Goal: Transaction & Acquisition: Obtain resource

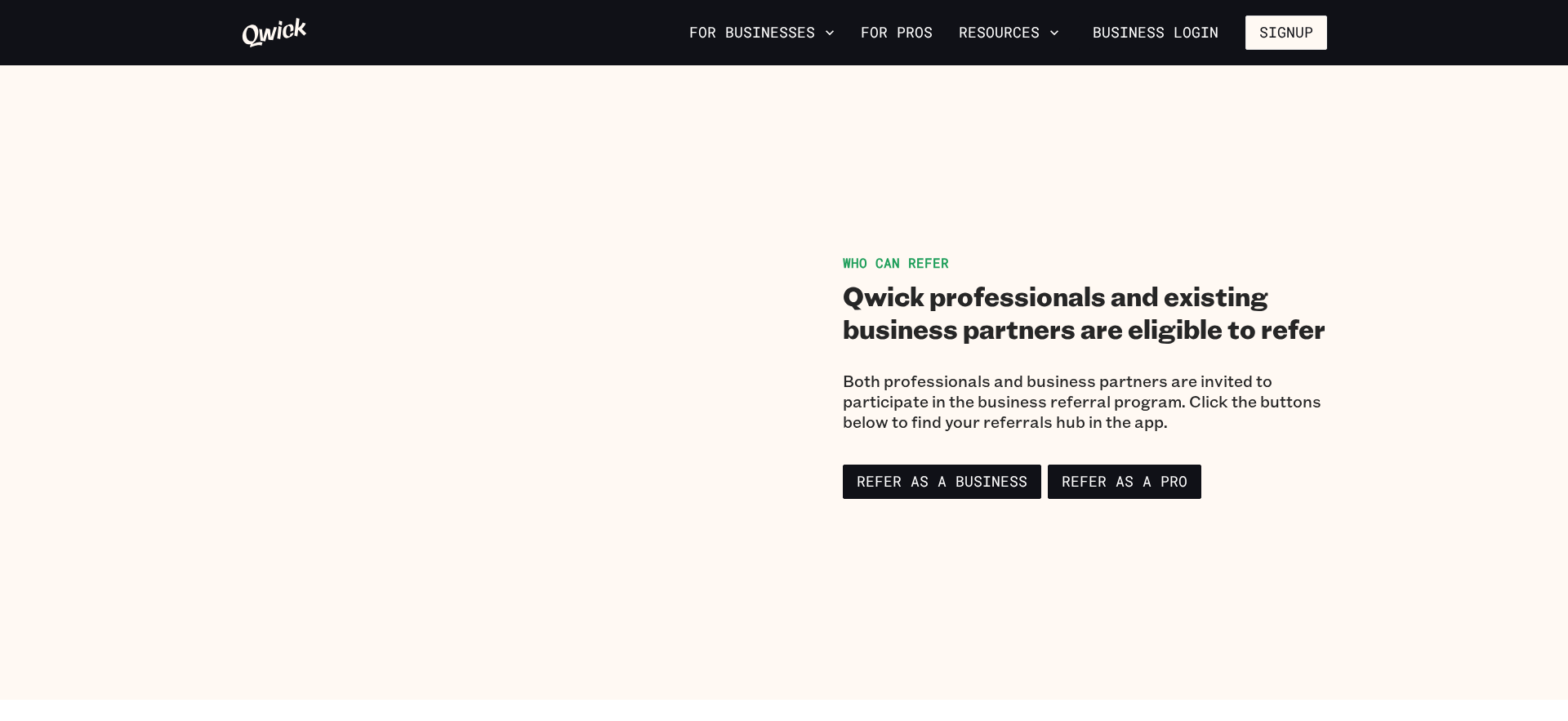
scroll to position [939, 0]
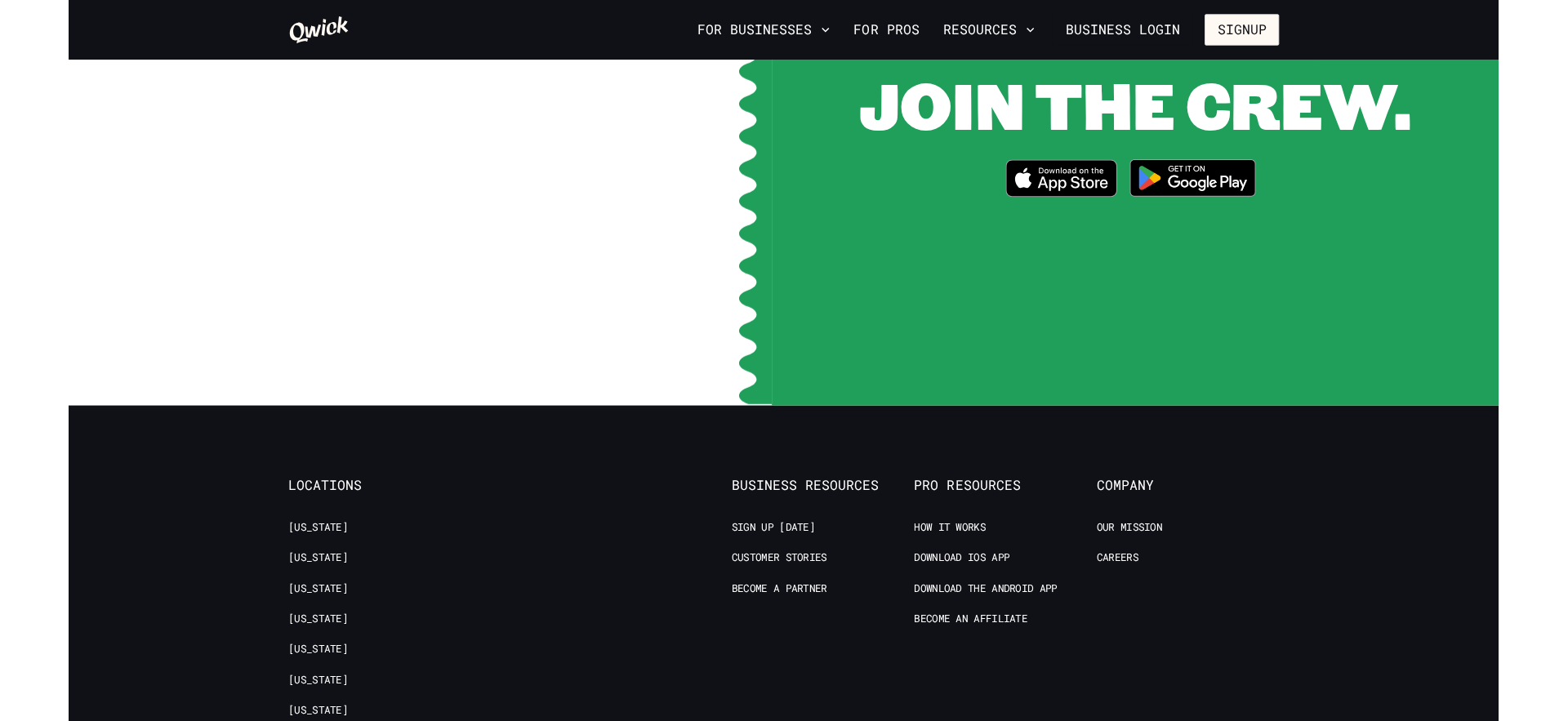
scroll to position [3176, 0]
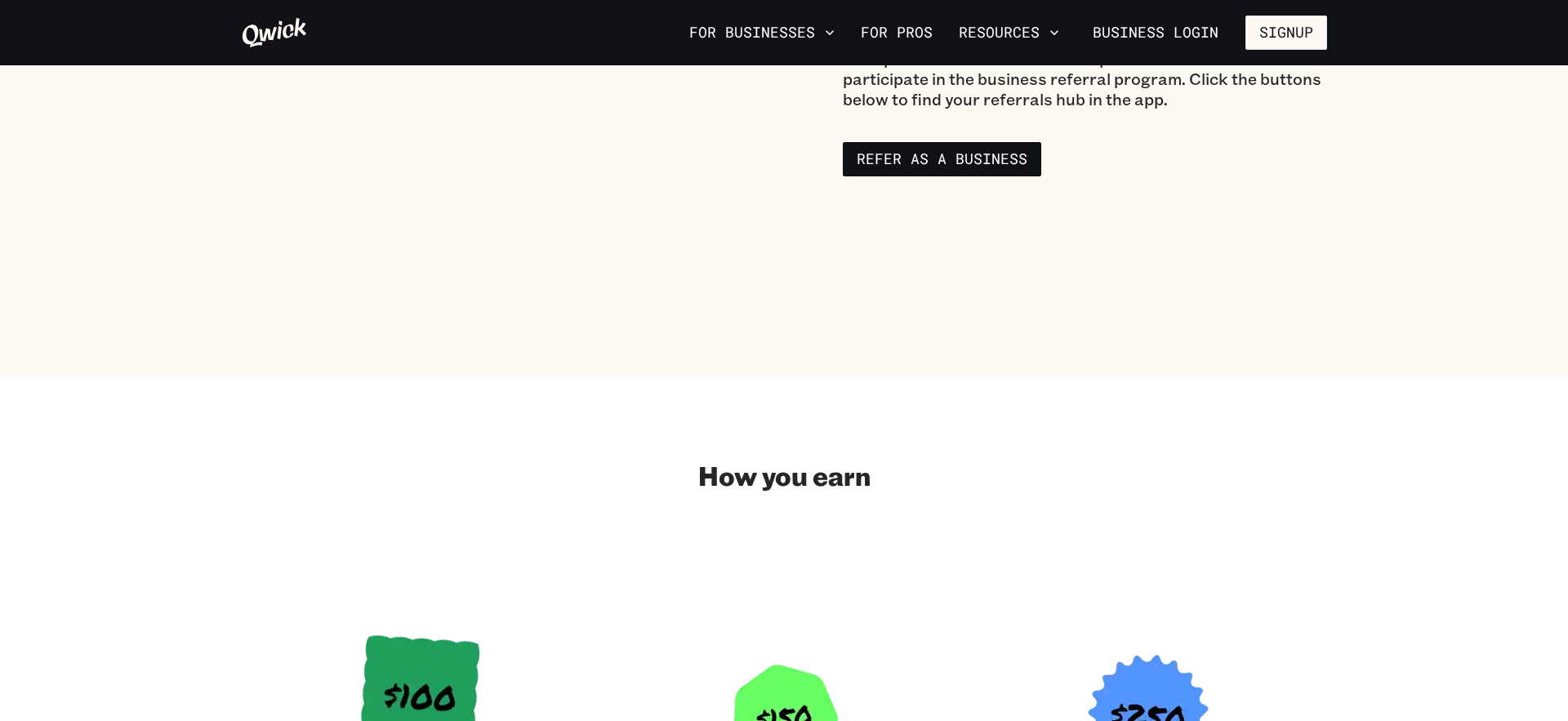
scroll to position [1273, 0]
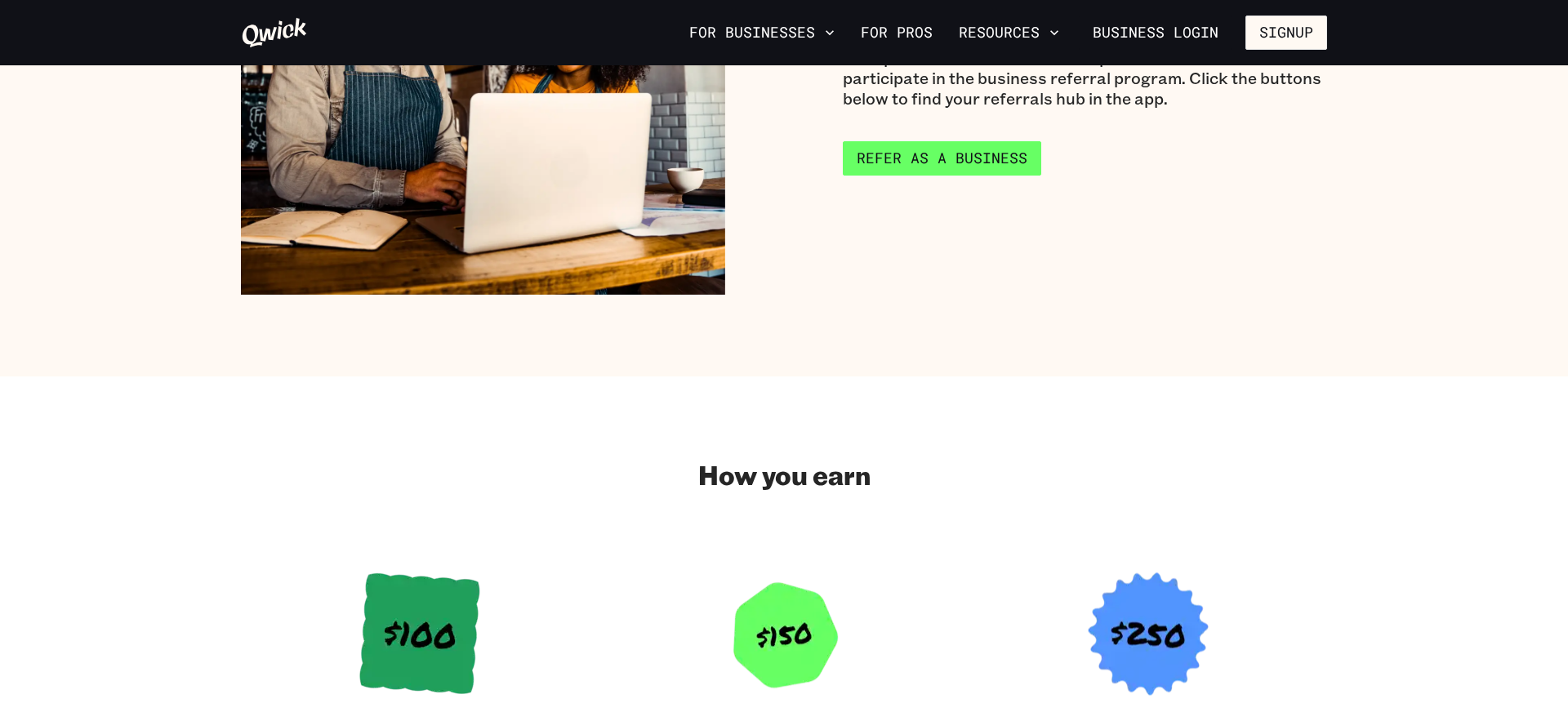
click at [918, 158] on link "Refer as a Business" at bounding box center [941, 158] width 198 height 34
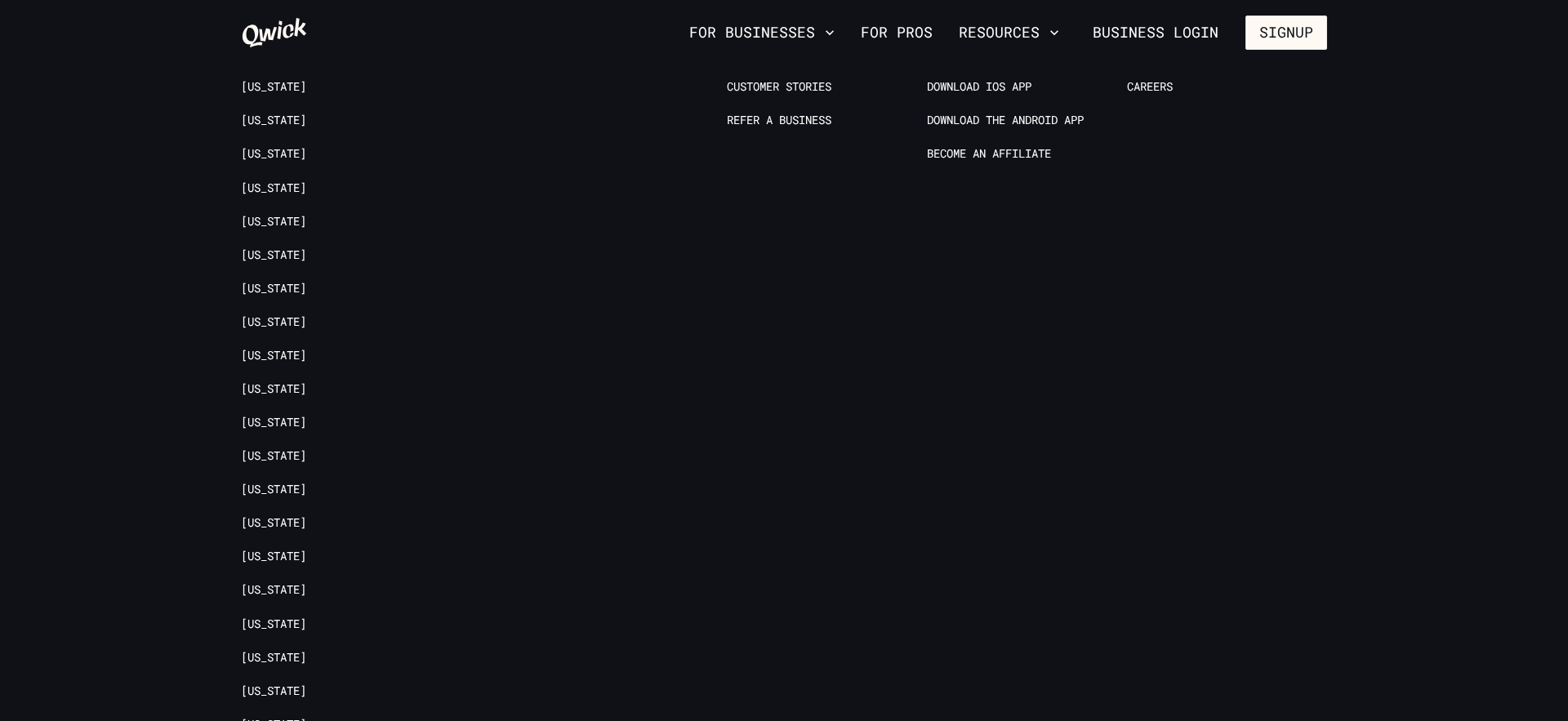
scroll to position [3539, 0]
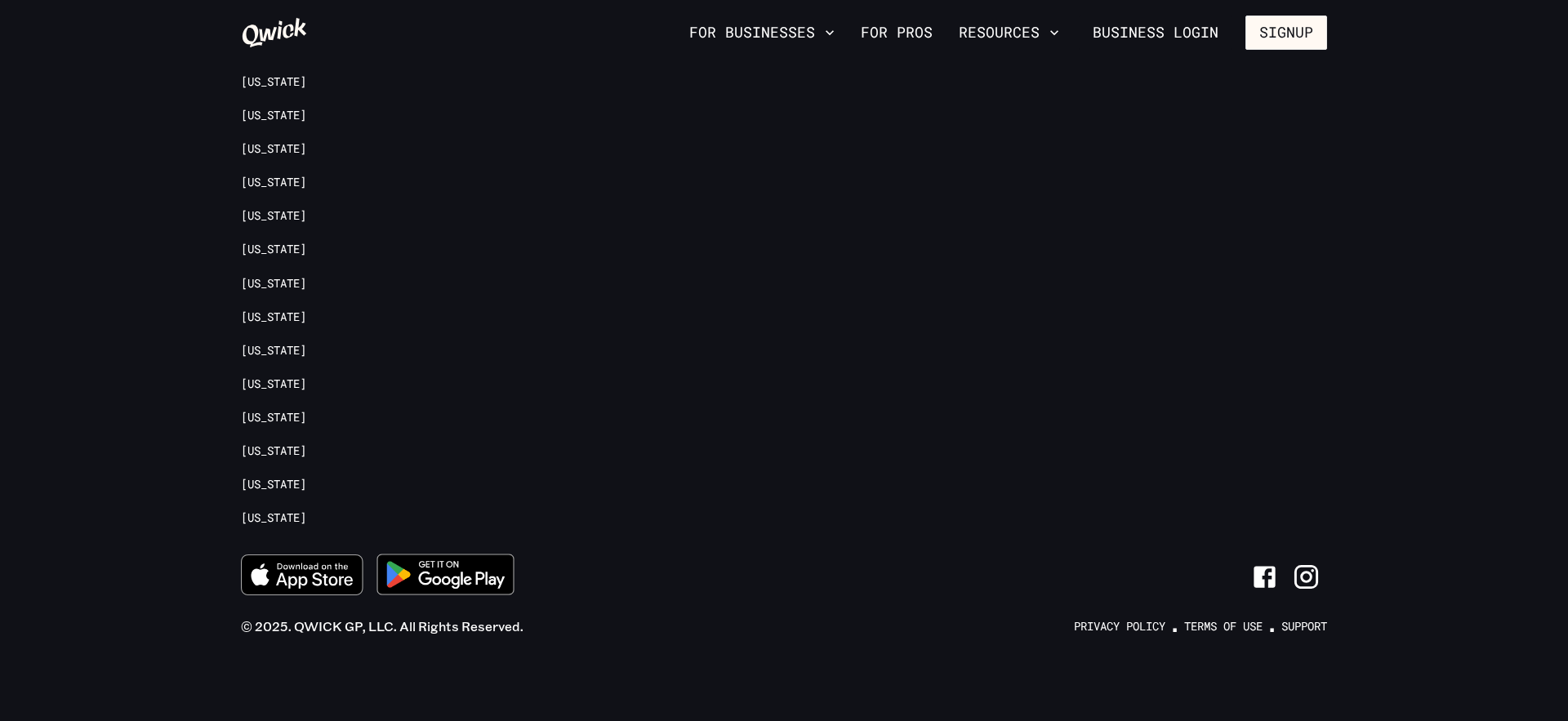
click at [1267, 569] on icon "Link to Facebook" at bounding box center [1263, 576] width 28 height 28
click at [1303, 577] on icon "Link to Instagram" at bounding box center [1306, 576] width 28 height 28
click at [1232, 632] on link "Terms of Use" at bounding box center [1222, 627] width 78 height 16
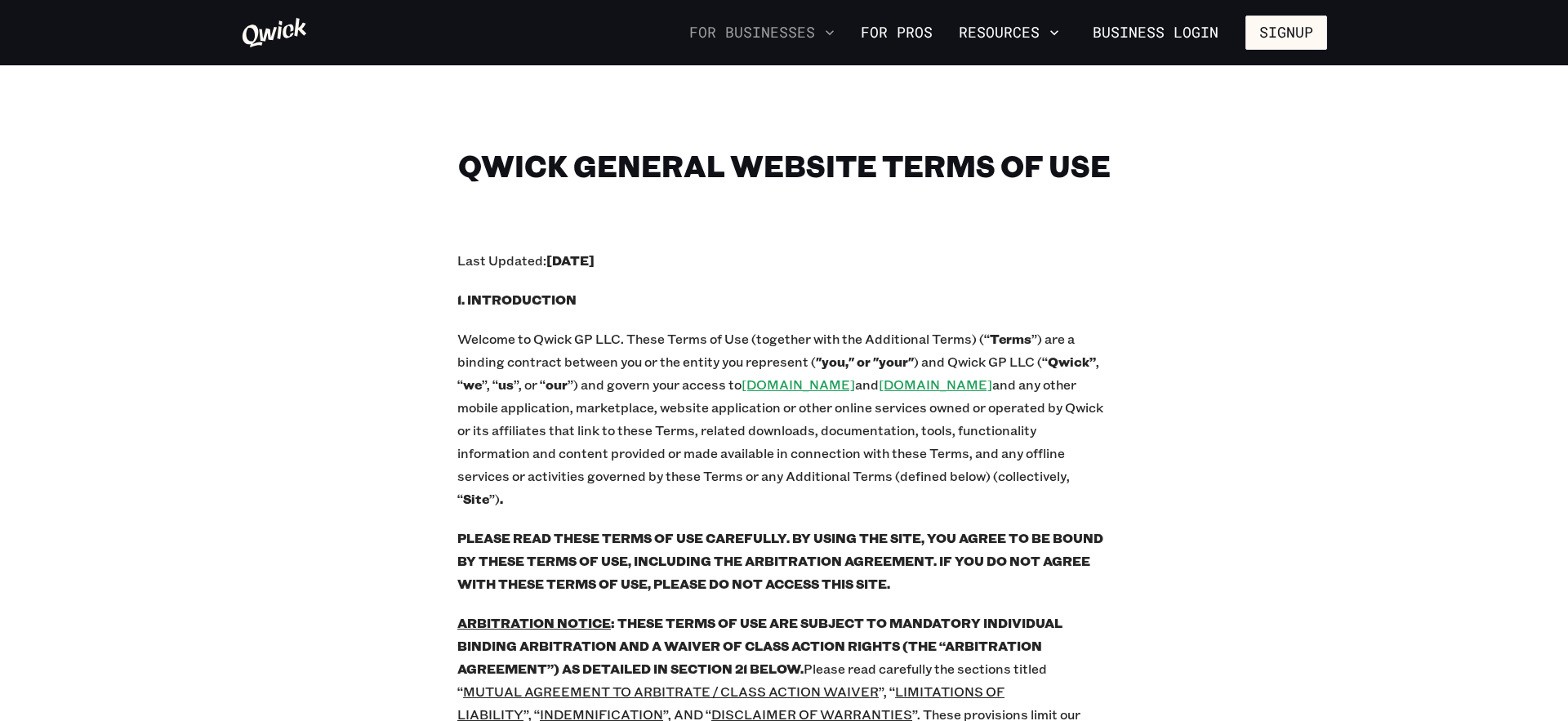
scroll to position [3539, 0]
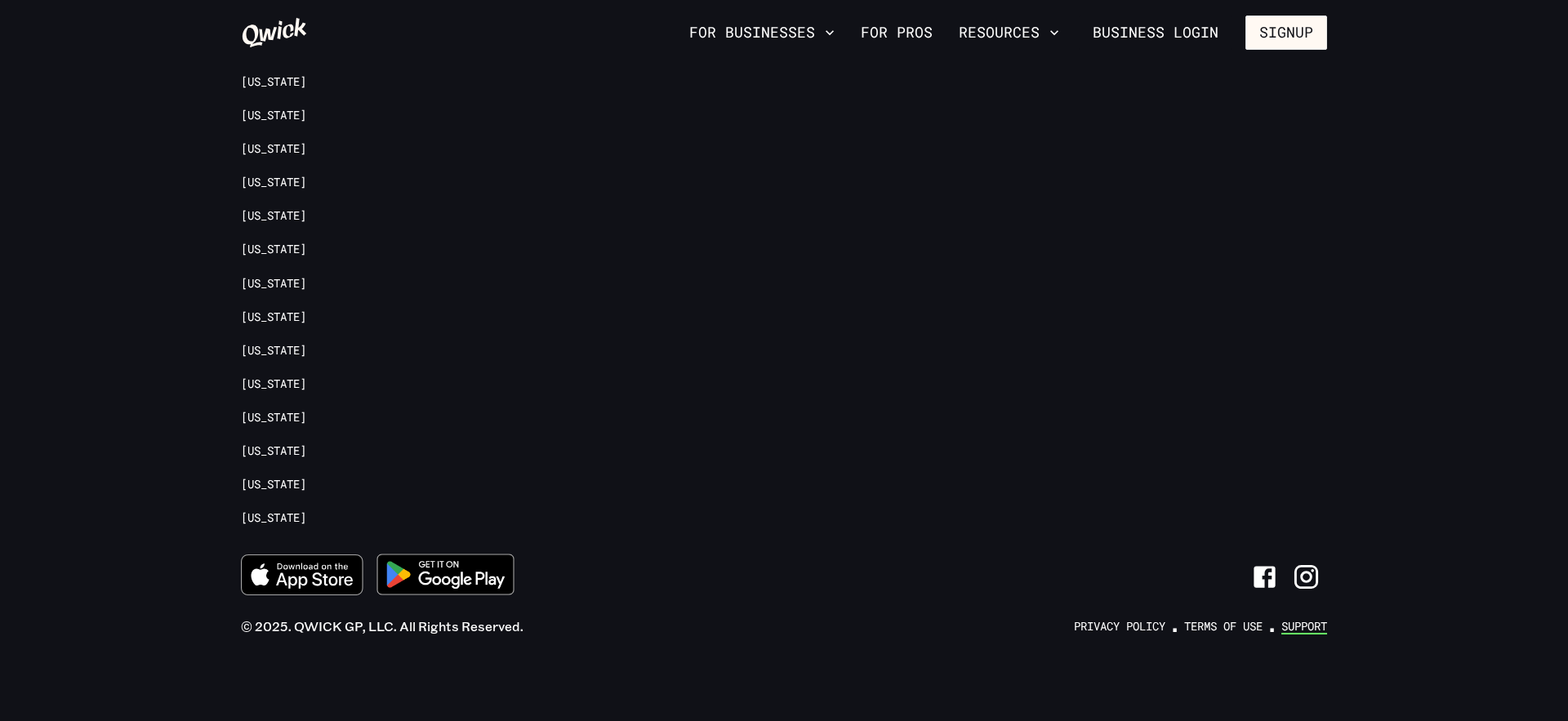
click at [1299, 629] on link "Support" at bounding box center [1304, 627] width 46 height 16
click at [1123, 627] on link "Privacy Policy" at bounding box center [1119, 627] width 92 height 16
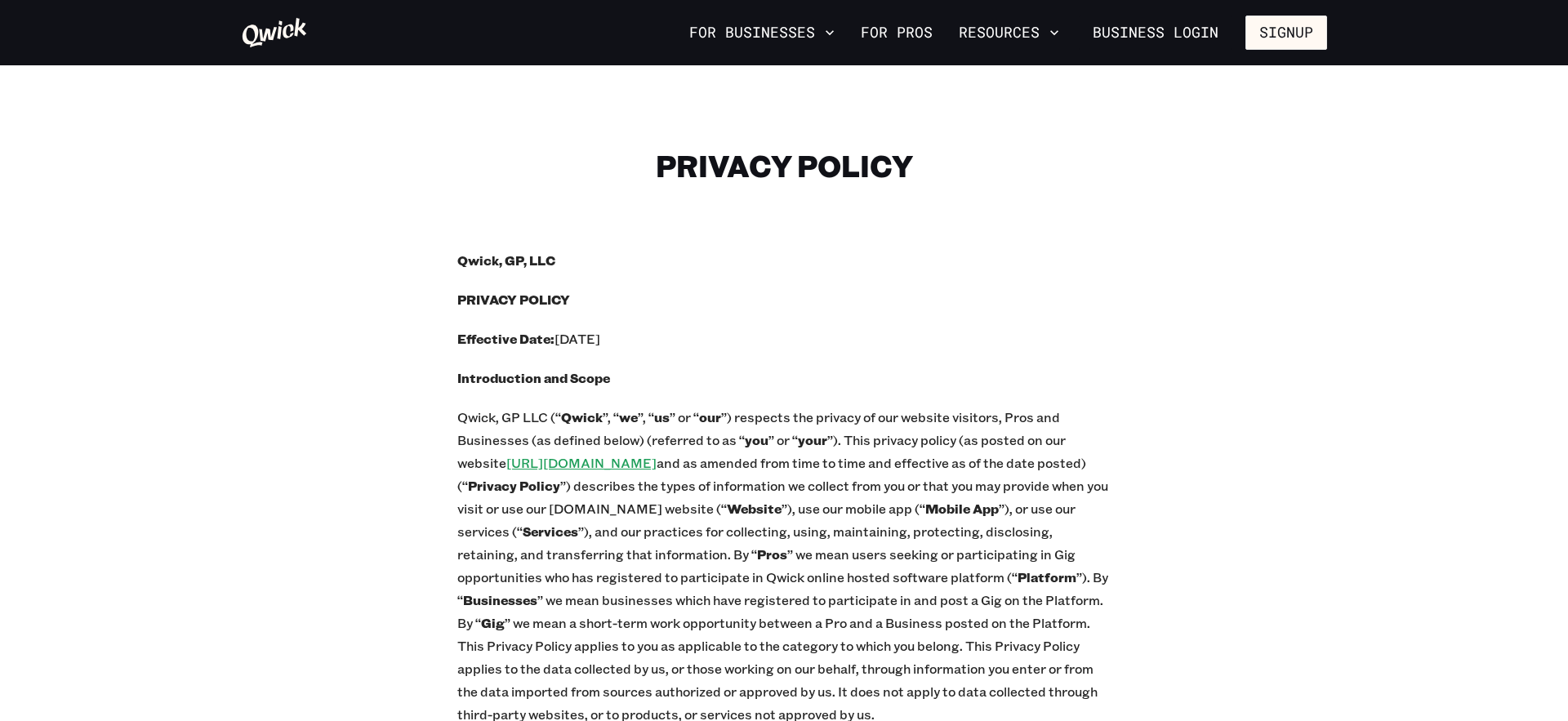
scroll to position [3539, 0]
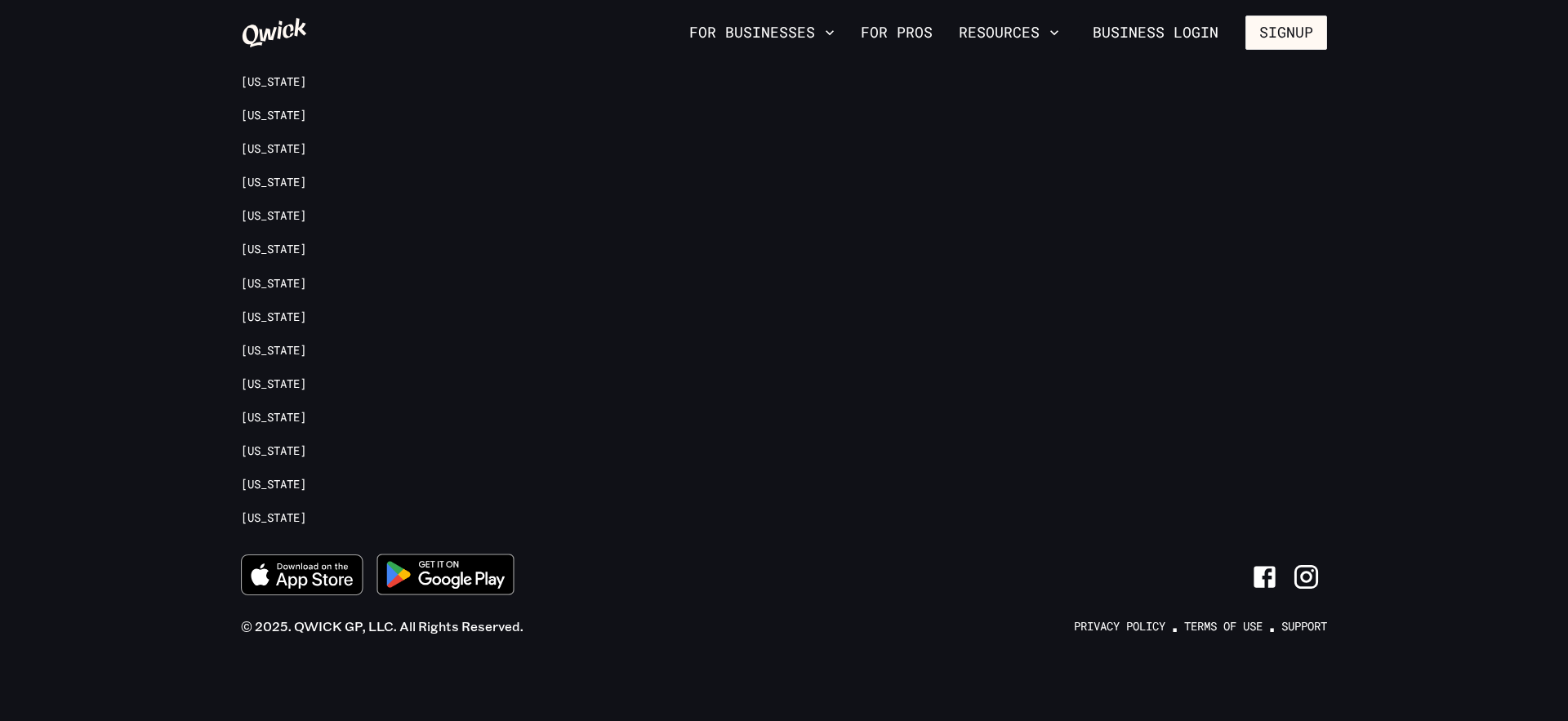
click at [743, 172] on div "Business Resources Sign up today Customer stories Refer a Business" at bounding box center [827, 101] width 200 height 886
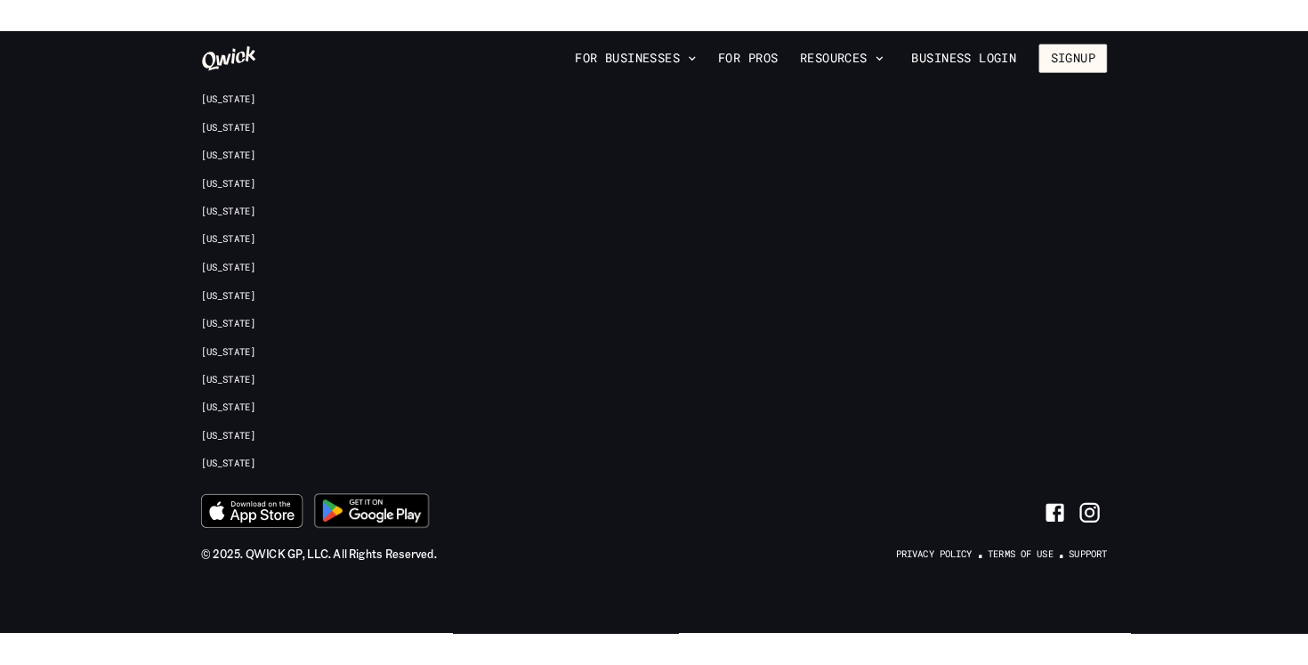
scroll to position [3846, 0]
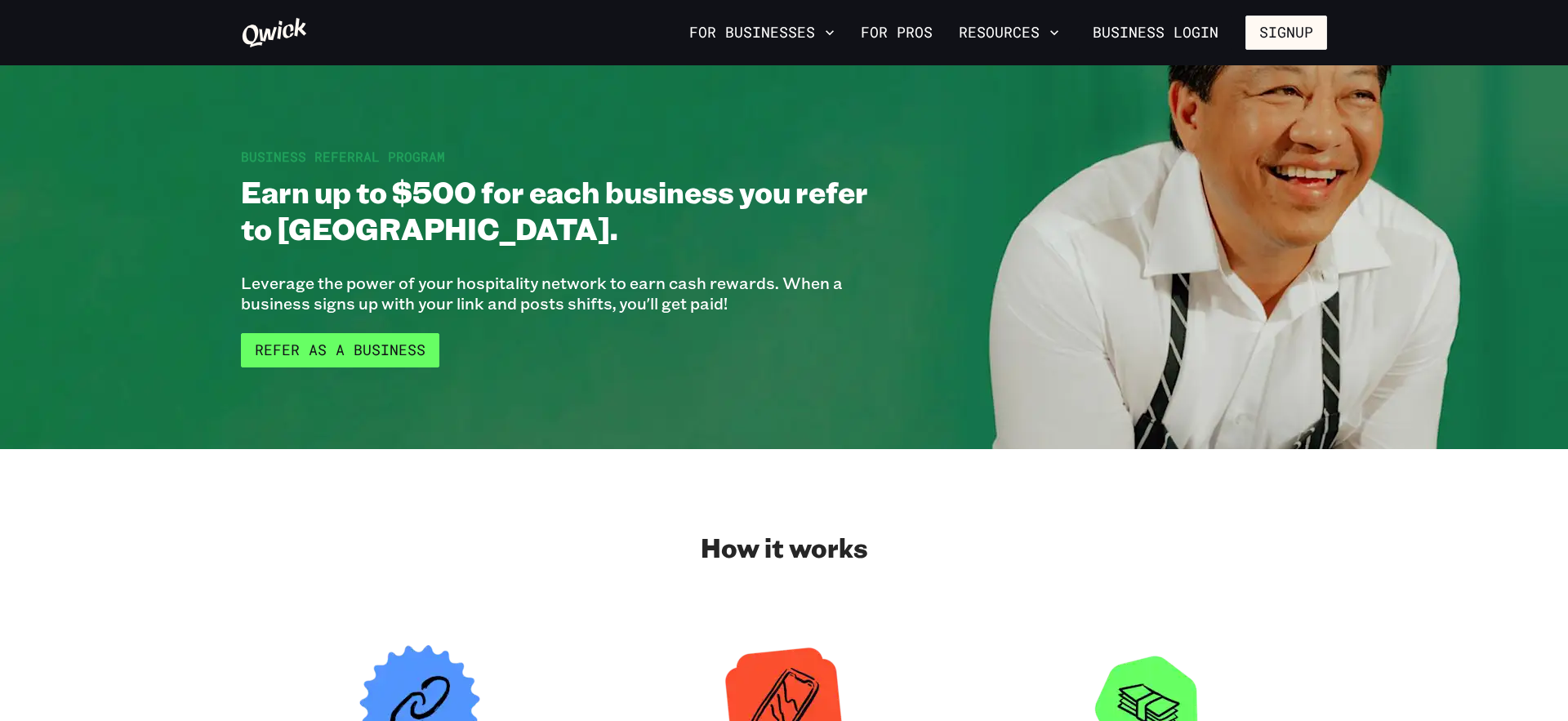
click at [366, 352] on link "Refer as a Business" at bounding box center [340, 349] width 198 height 34
